Goal: Task Accomplishment & Management: Manage account settings

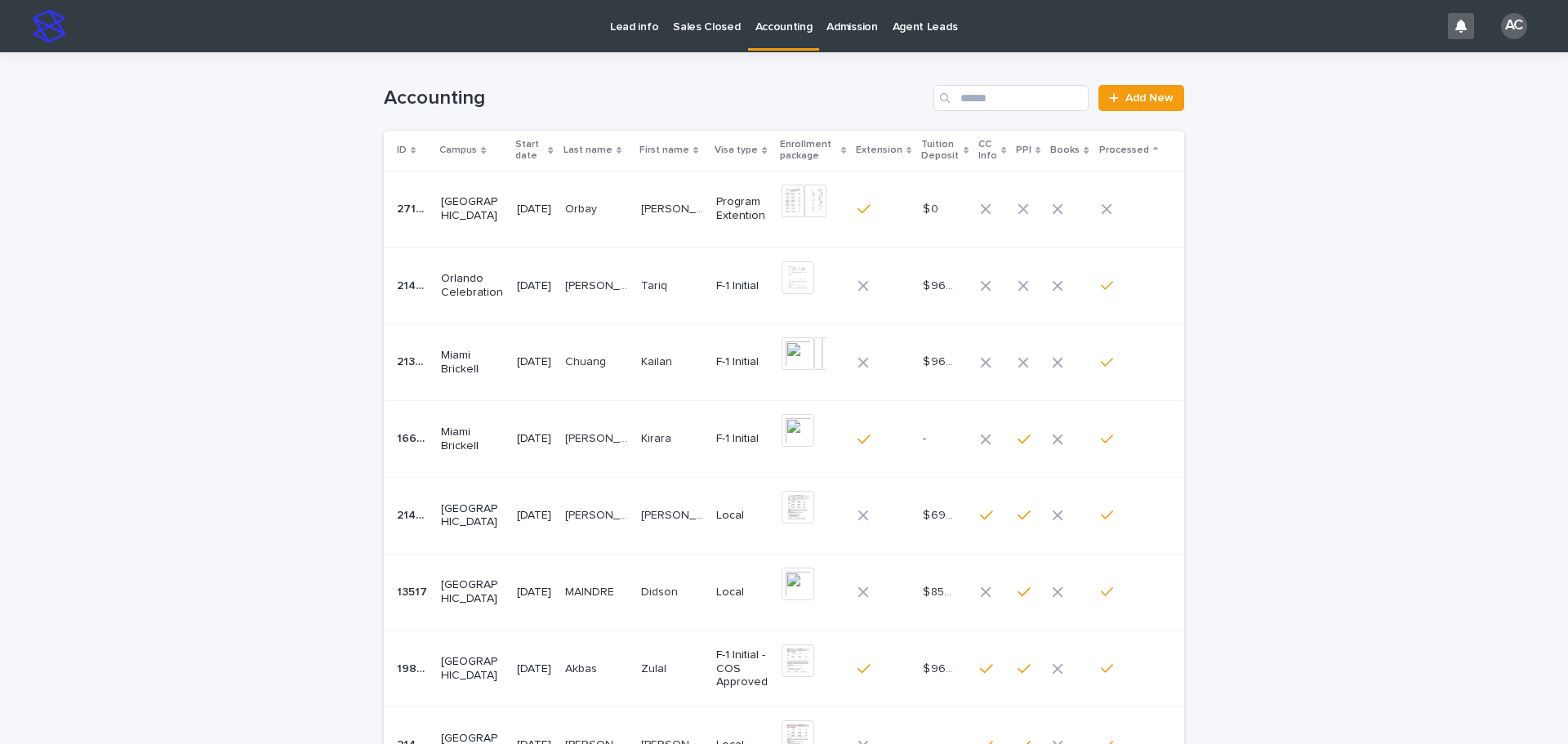
click at [634, 212] on td "Orbay Orbay" at bounding box center [596, 208] width 76 height 77
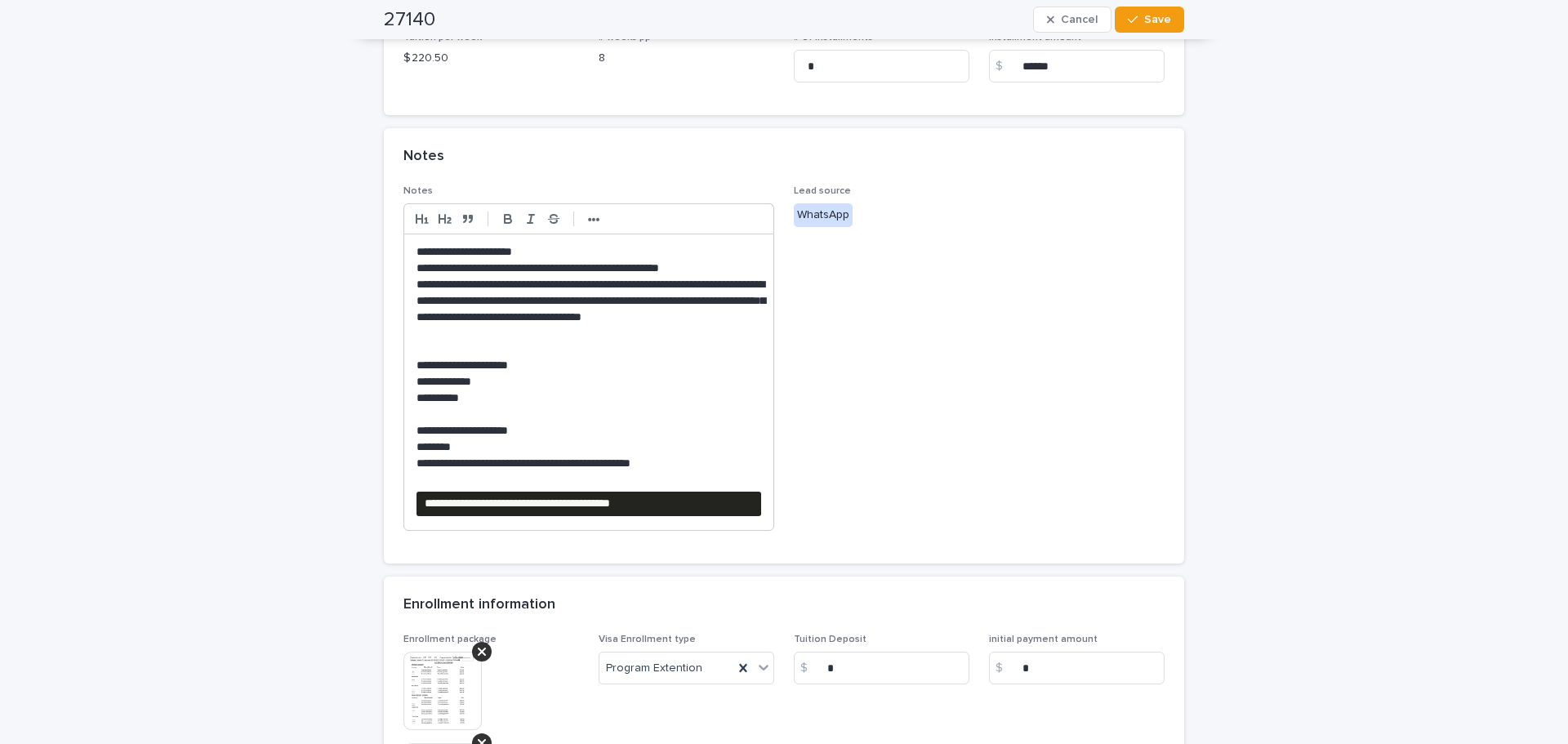
scroll to position [571, 0]
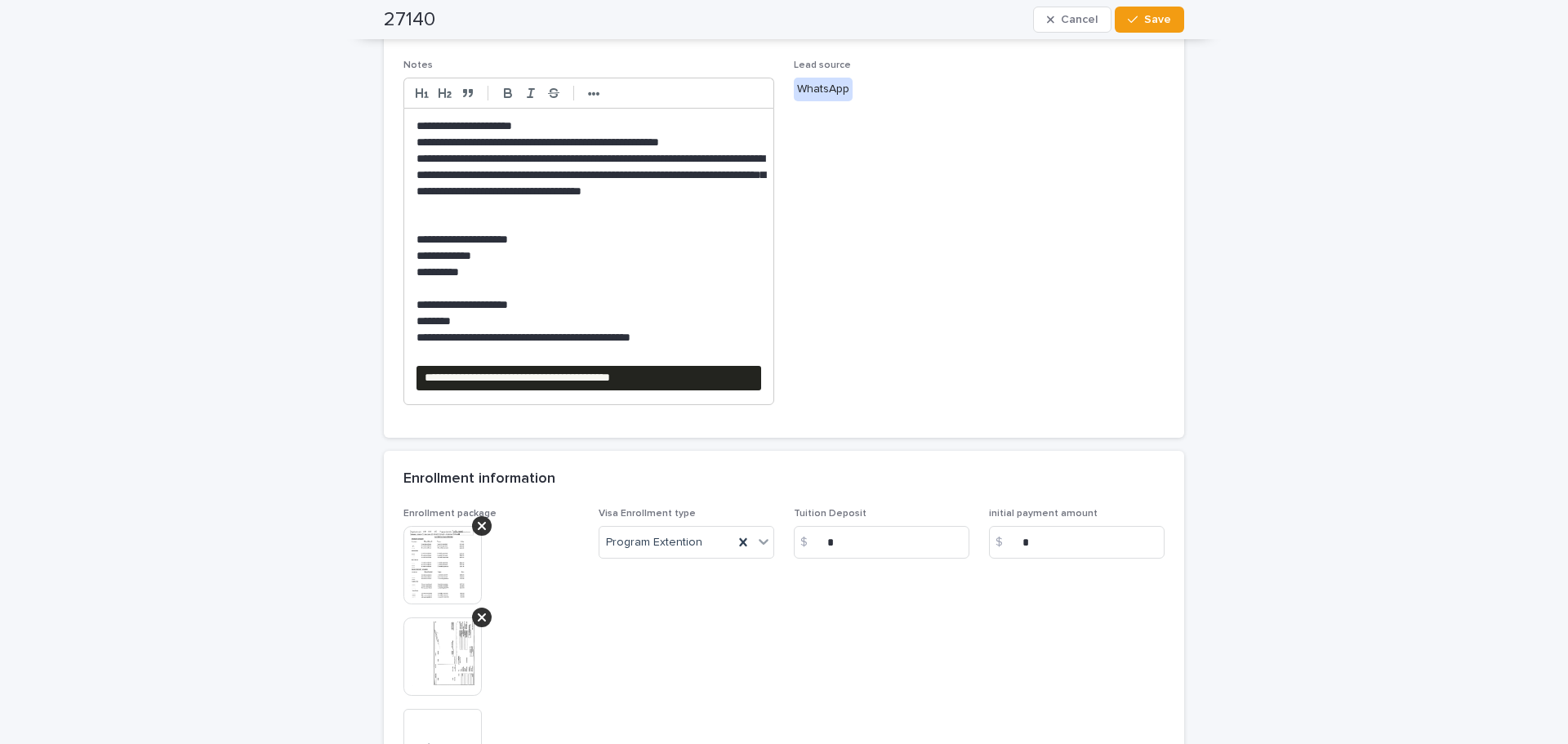
click at [717, 367] on pre "**********" at bounding box center [589, 378] width 344 height 24
click at [437, 664] on img at bounding box center [442, 655] width 78 height 78
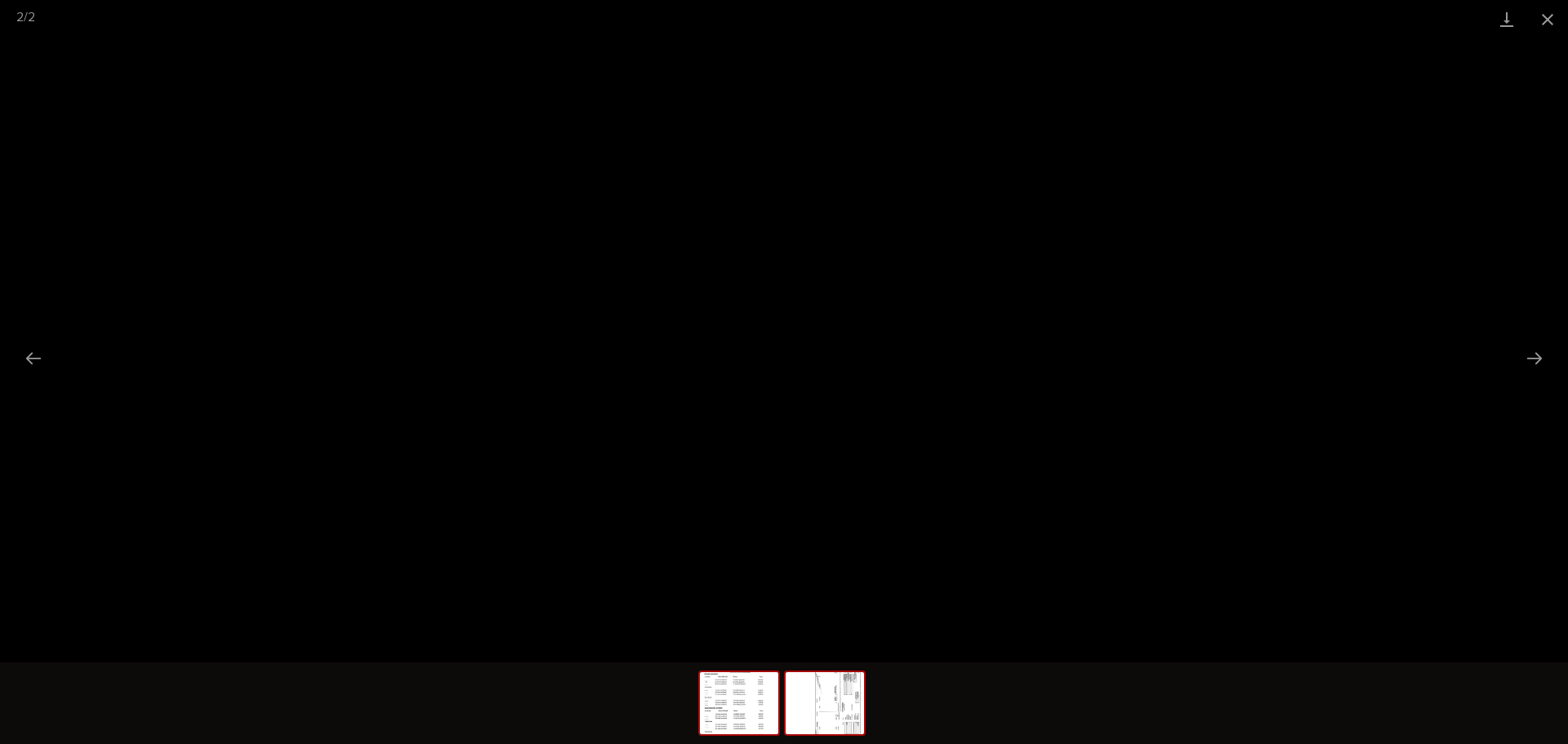
click at [717, 686] on img at bounding box center [738, 703] width 78 height 62
click at [1565, 10] on button "Close gallery" at bounding box center [1547, 19] width 40 height 39
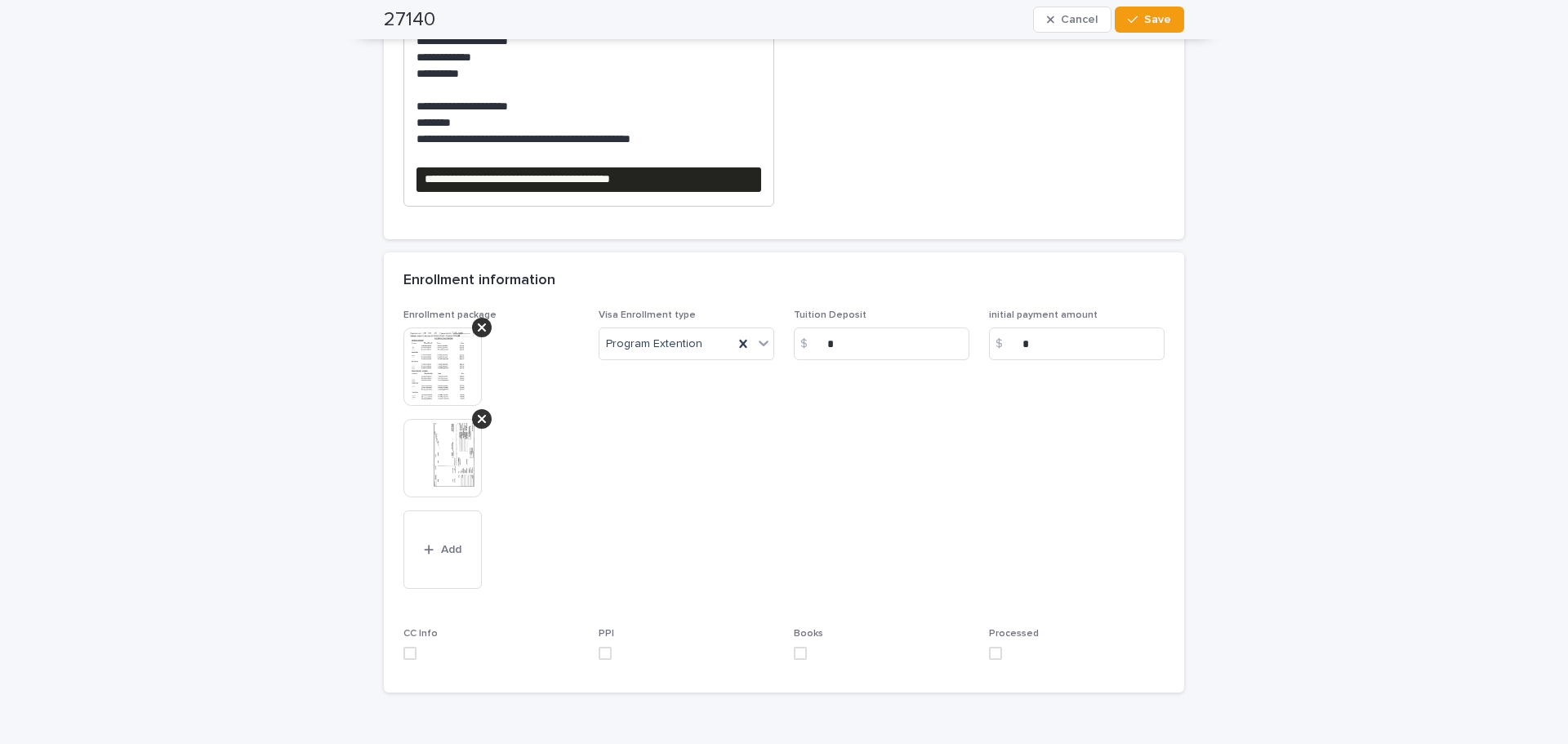
scroll to position [858, 0]
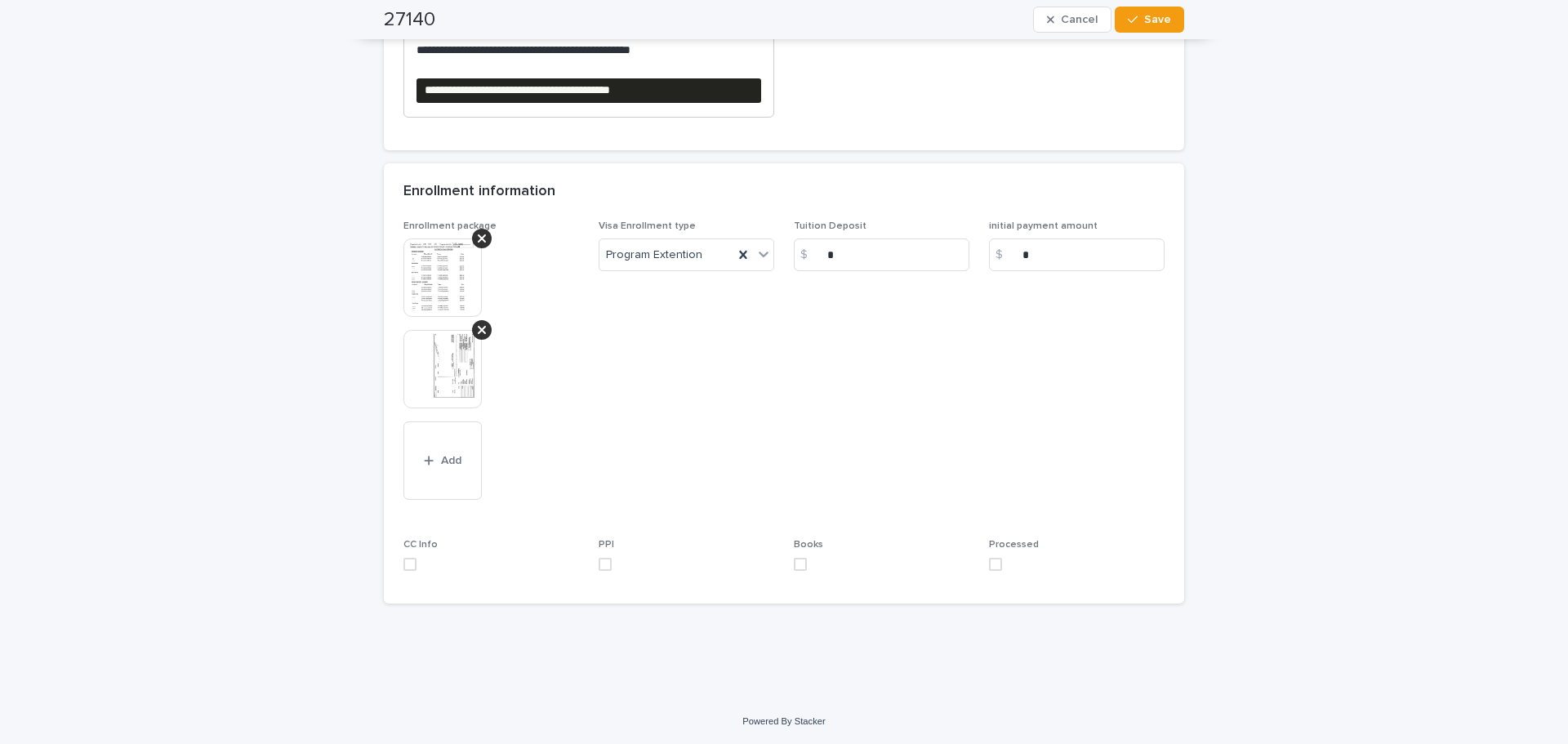
click at [989, 565] on span at bounding box center [995, 563] width 13 height 13
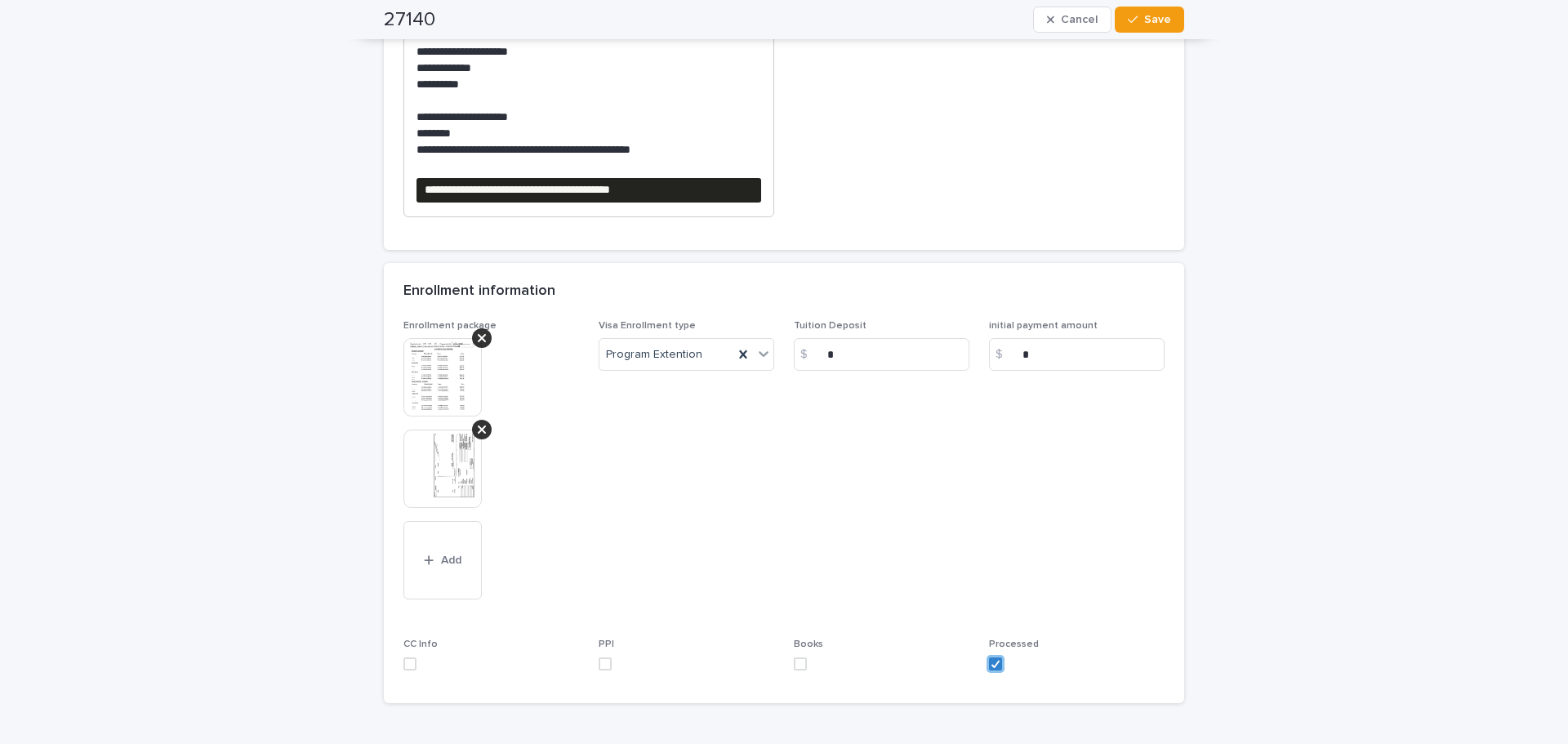
scroll to position [532, 0]
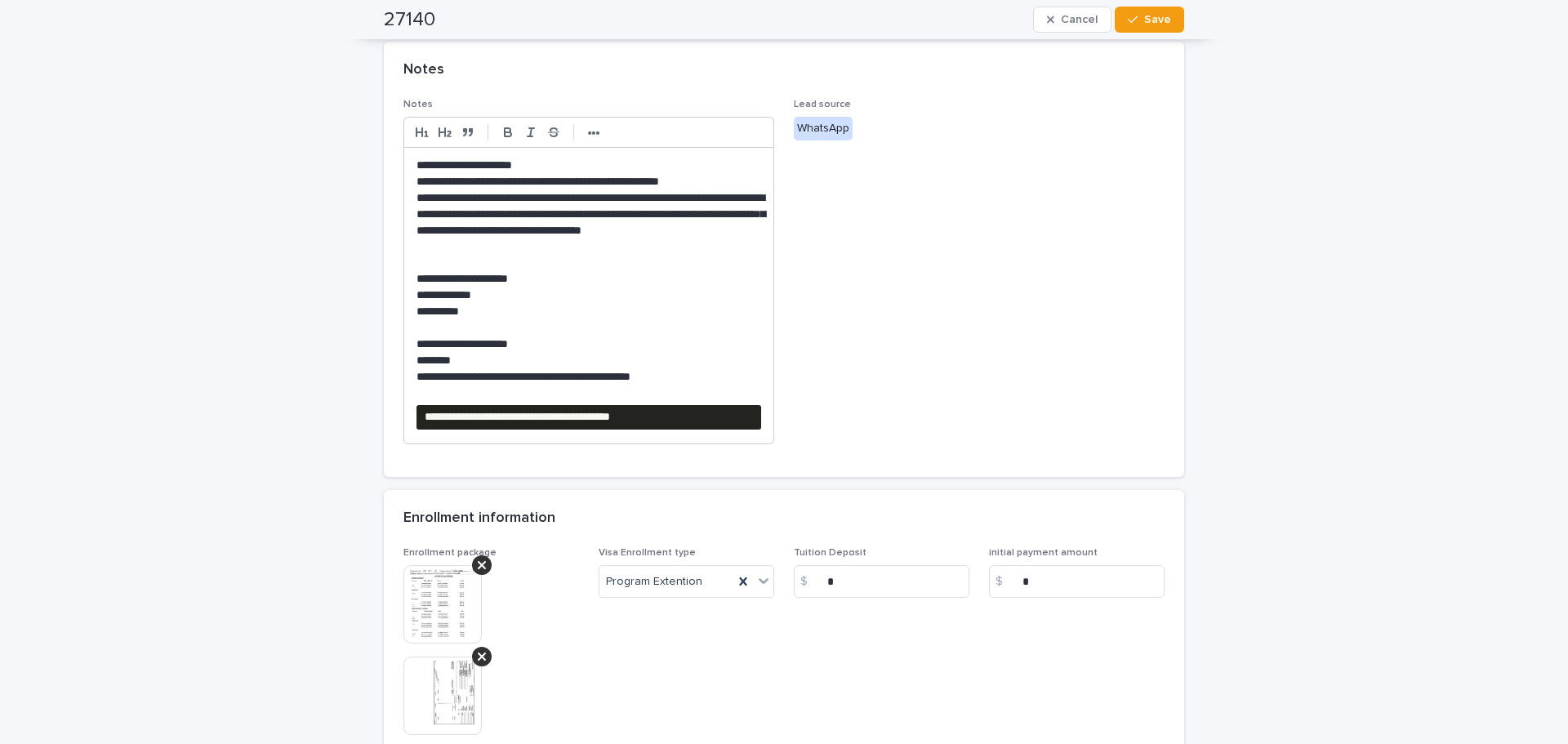
click at [727, 415] on pre "**********" at bounding box center [589, 417] width 344 height 24
click at [590, 139] on strong "•••" at bounding box center [594, 132] width 12 height 13
click at [725, 129] on line "button" at bounding box center [725, 132] width 2 height 7
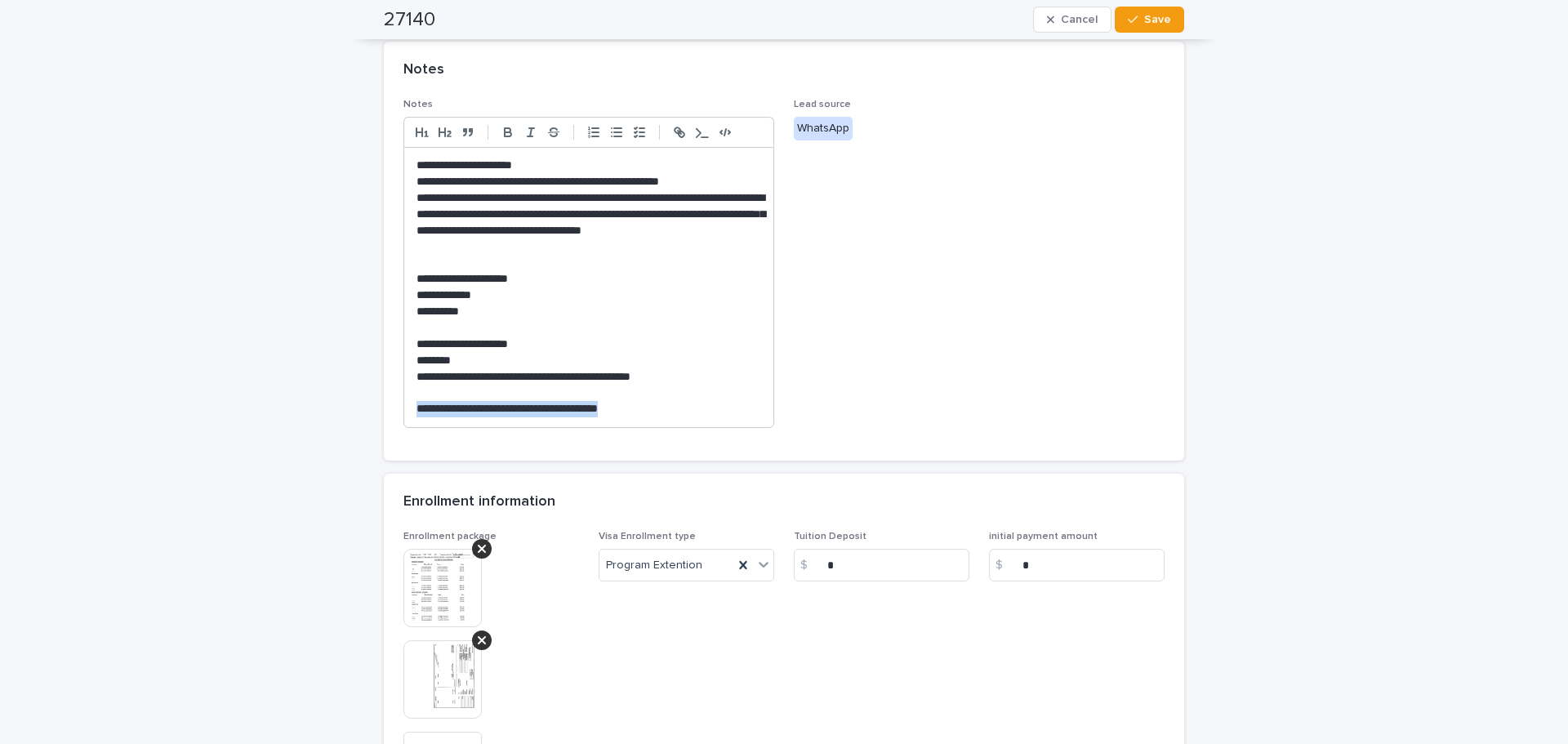
drag, startPoint x: 653, startPoint y: 410, endPoint x: 367, endPoint y: 415, distance: 286.0
click at [367, 415] on div "**********" at bounding box center [784, 264] width 1568 height 1488
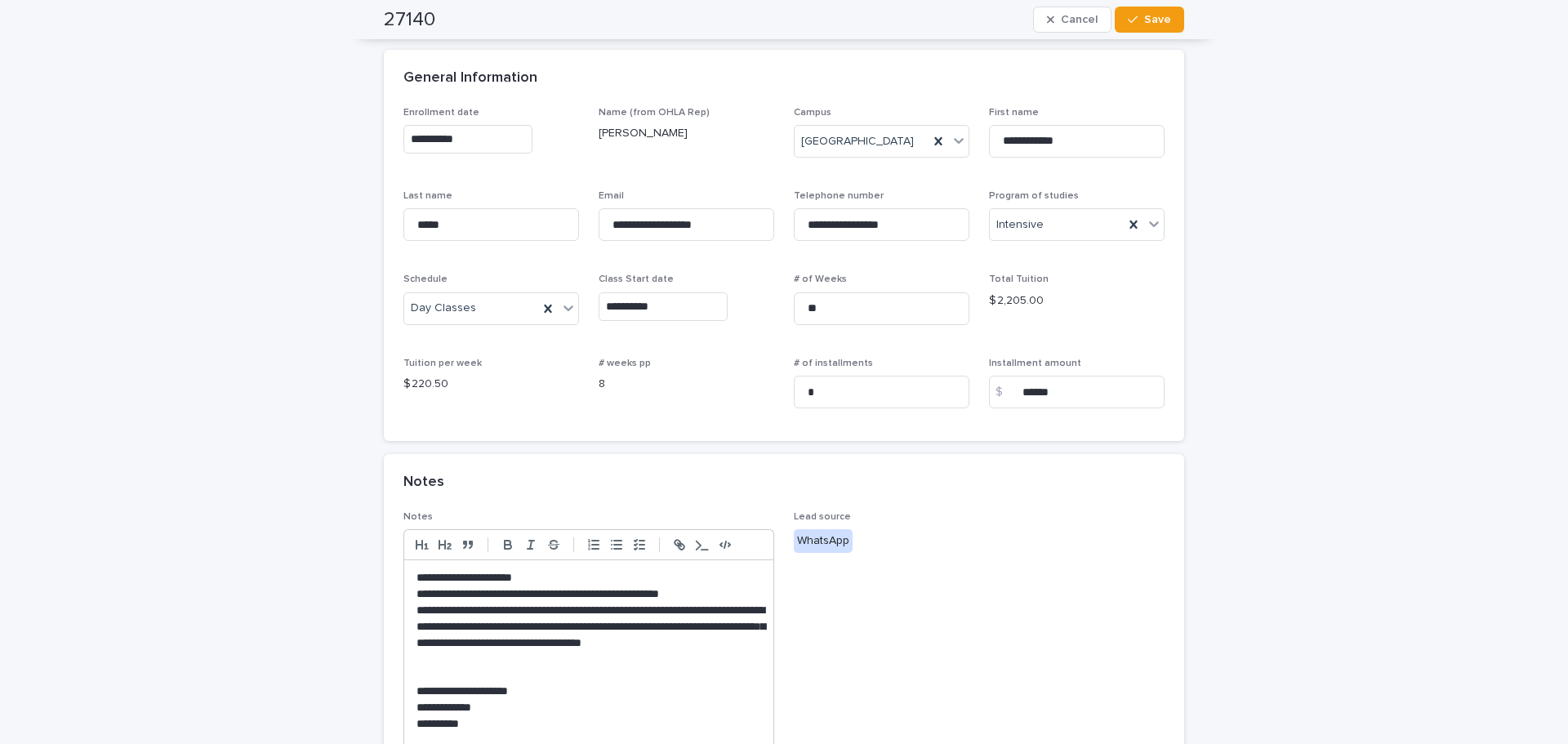
scroll to position [0, 0]
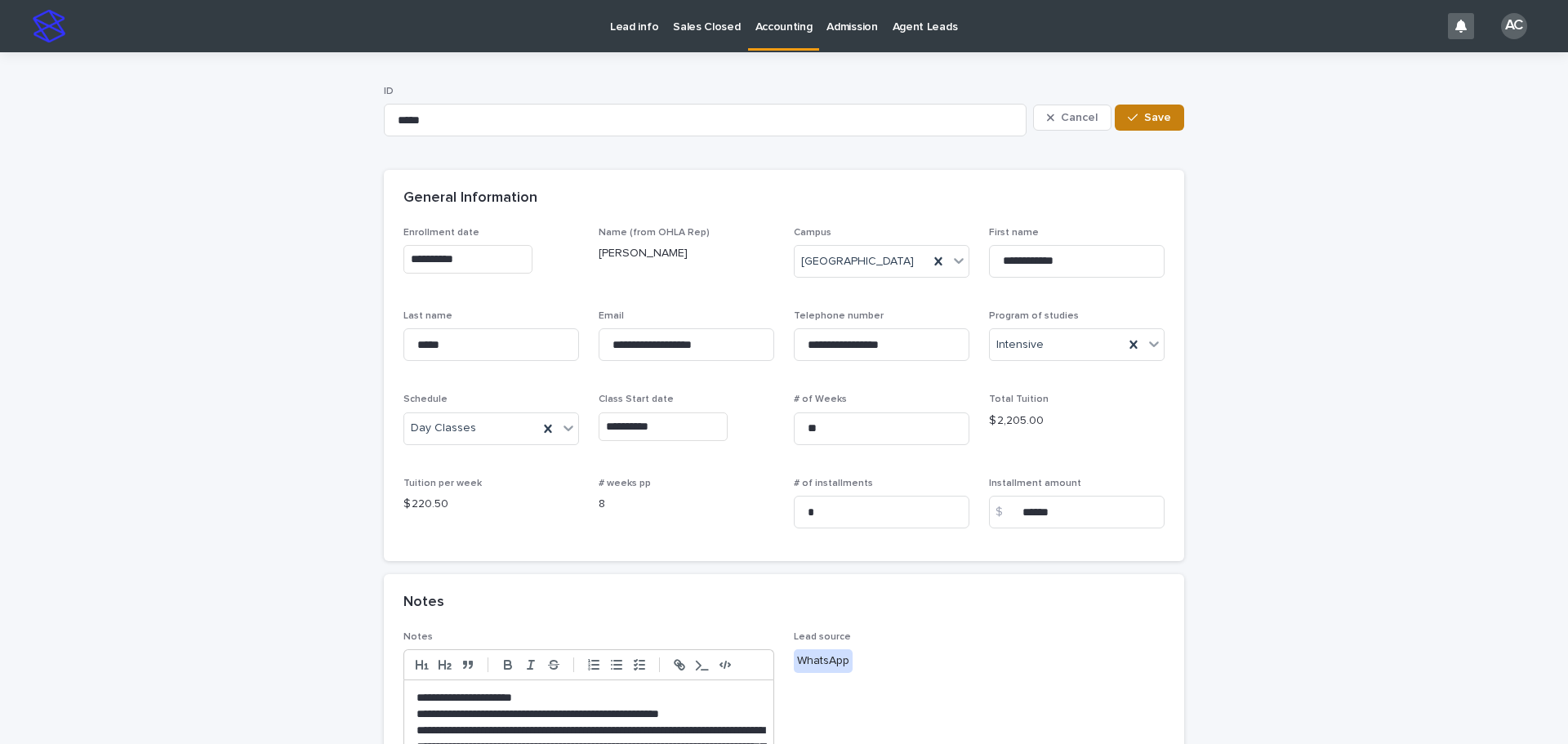
click at [1160, 115] on span "Save" at bounding box center [1157, 117] width 27 height 11
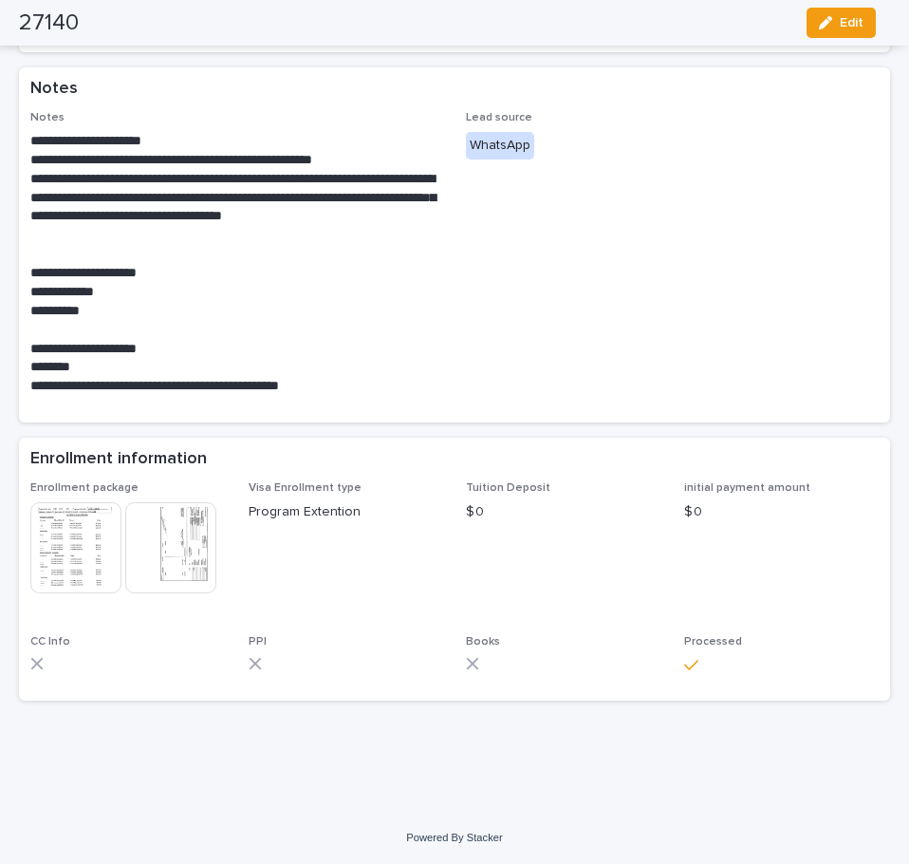
scroll to position [459, 0]
